Goal: Task Accomplishment & Management: Complete application form

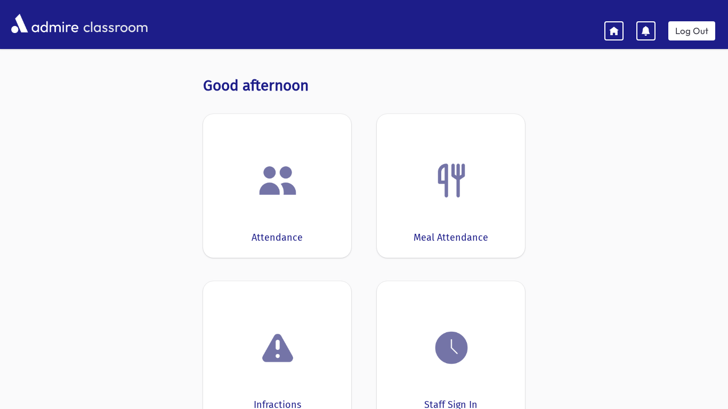
click at [238, 176] on div at bounding box center [276, 180] width 115 height 40
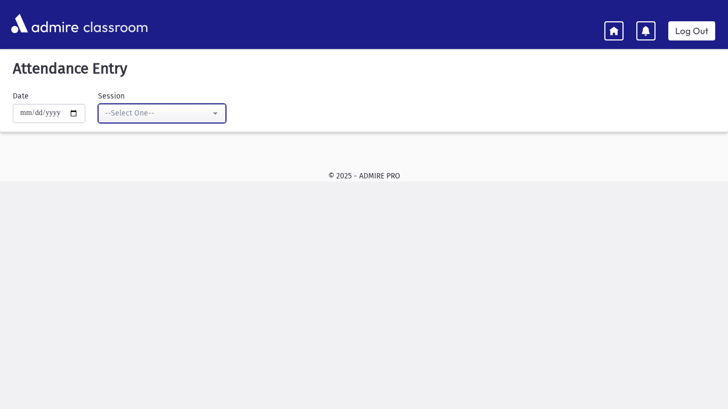
click at [173, 116] on div "--Select One--" at bounding box center [157, 113] width 105 height 11
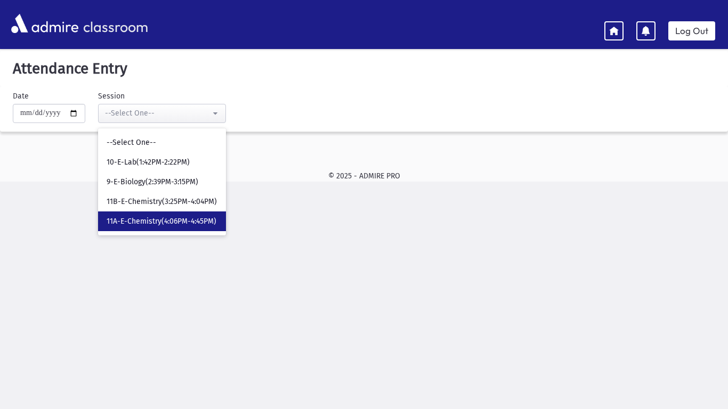
click at [185, 215] on link "11A-E-Chemistry(4:06PM-4:45PM)" at bounding box center [162, 221] width 128 height 20
select select "*****"
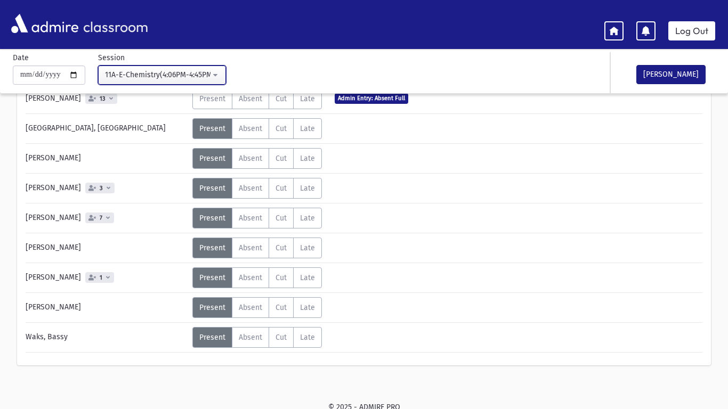
scroll to position [388, 0]
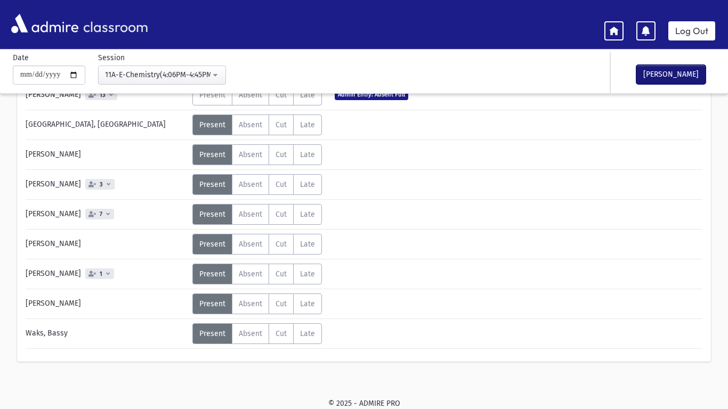
click at [691, 69] on button "[PERSON_NAME]" at bounding box center [670, 74] width 69 height 19
click at [691, 35] on link "Log Out" at bounding box center [691, 30] width 47 height 19
